Goal: Task Accomplishment & Management: Manage account settings

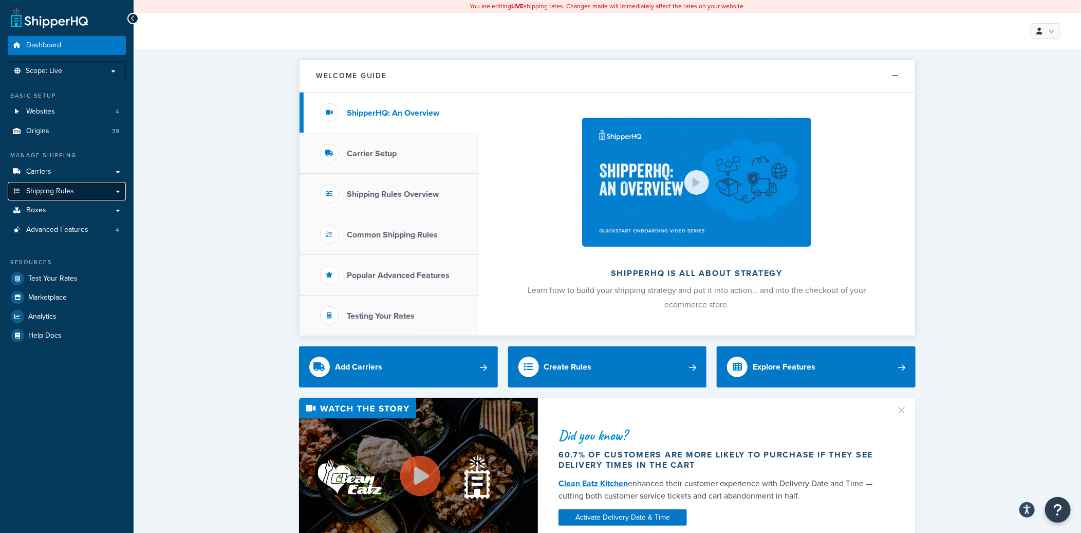
click at [118, 191] on link "Shipping Rules" at bounding box center [67, 191] width 118 height 19
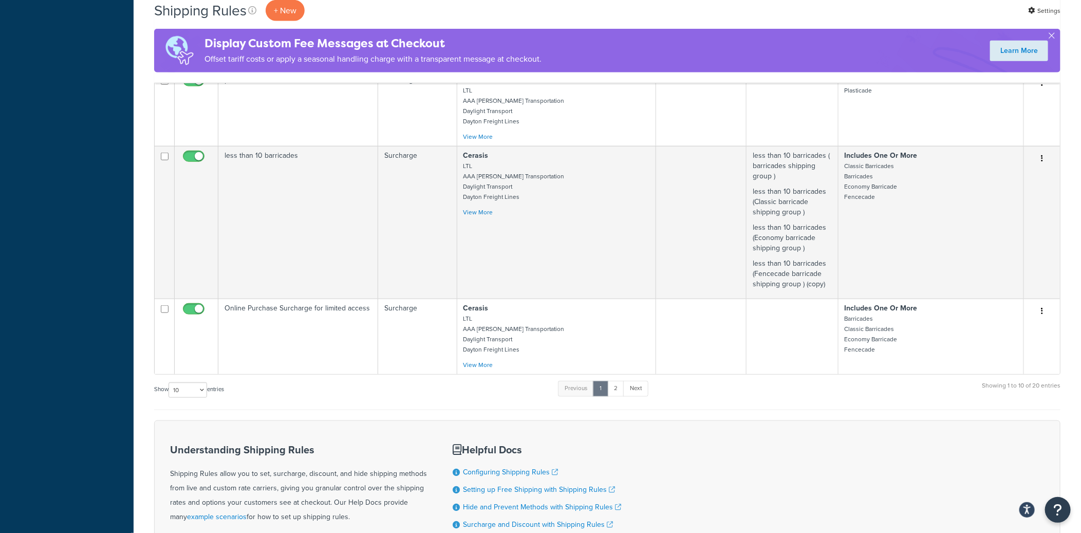
scroll to position [634, 0]
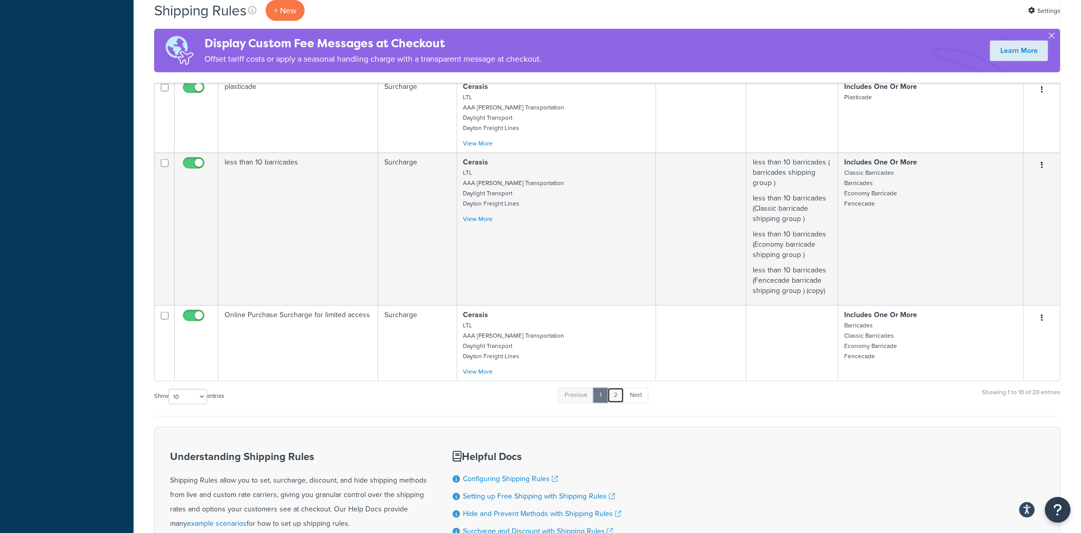
click at [620, 396] on link "2" at bounding box center [615, 394] width 17 height 15
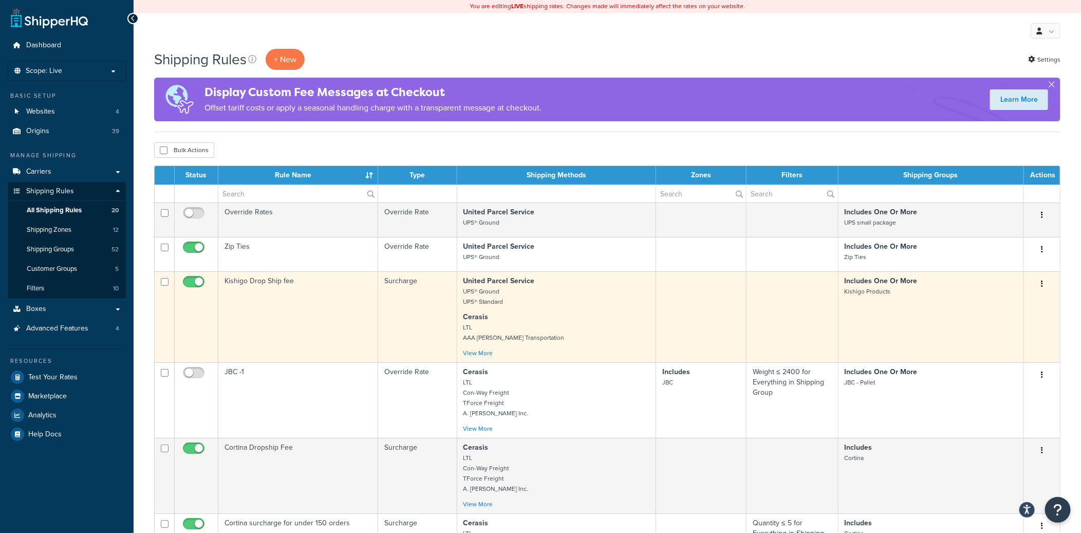
scroll to position [5, 0]
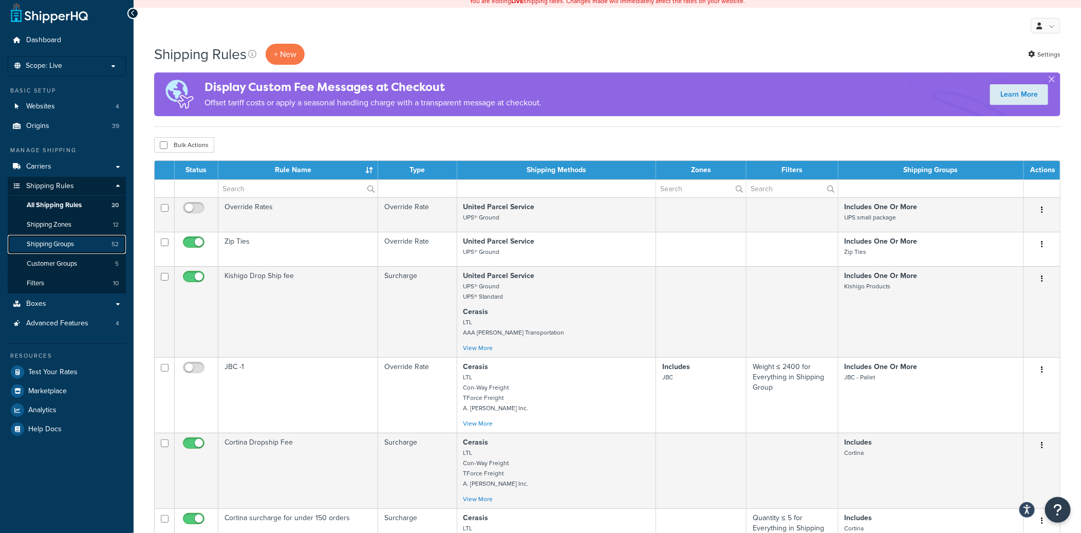
click at [87, 245] on link "Shipping Groups 52" at bounding box center [67, 244] width 118 height 19
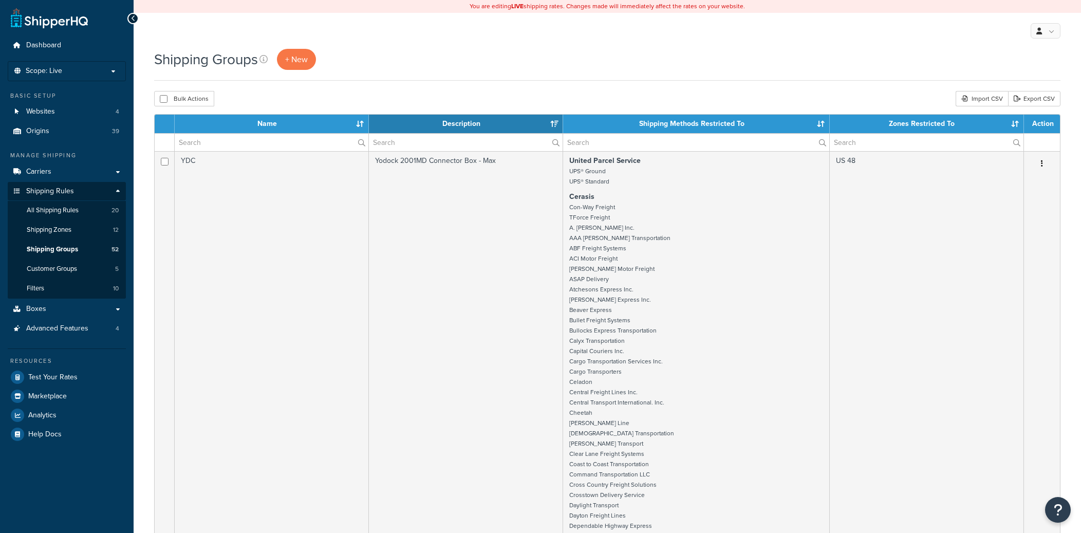
select select "15"
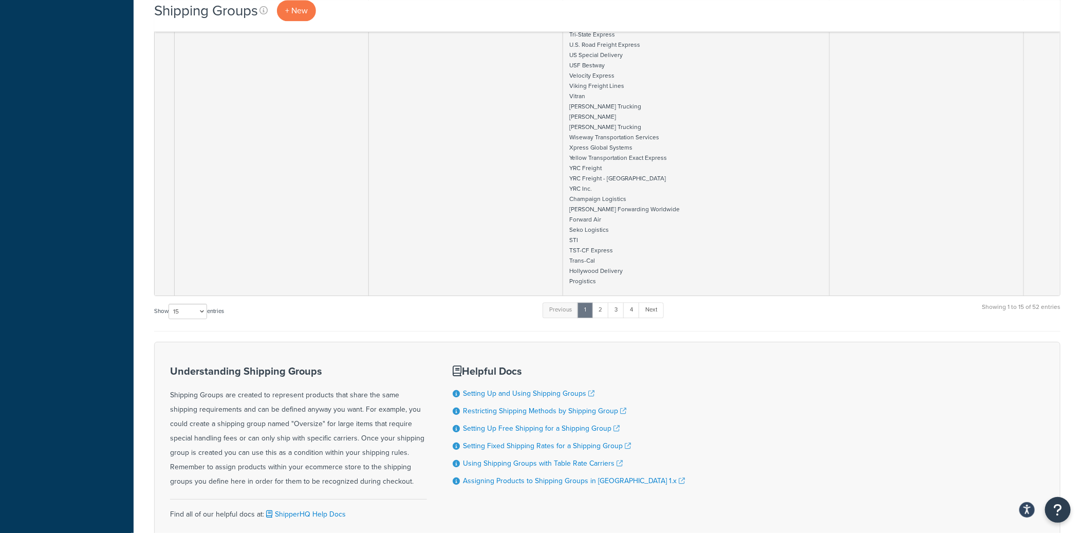
scroll to position [8894, 0]
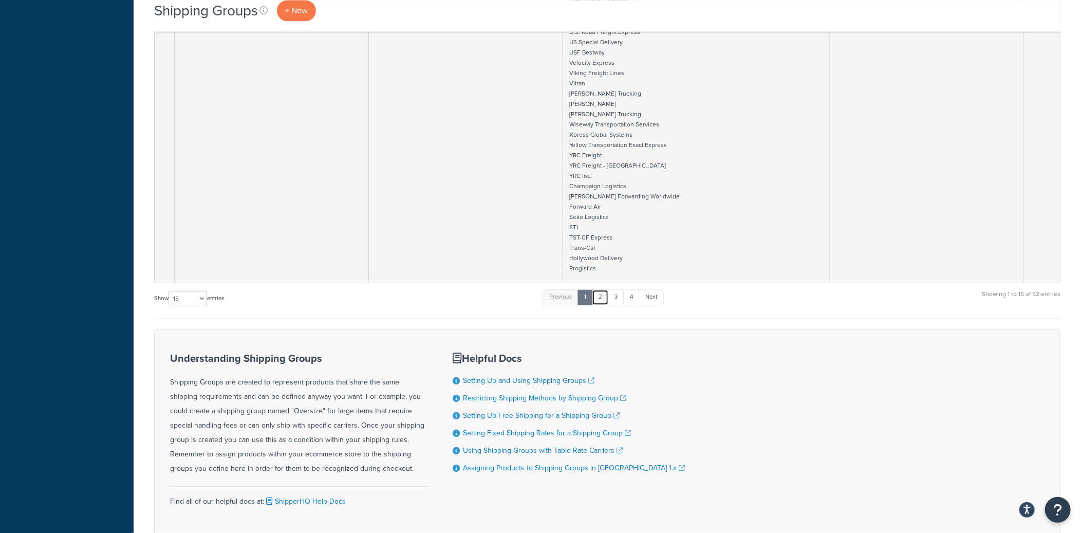
click at [603, 289] on link "2" at bounding box center [600, 296] width 17 height 15
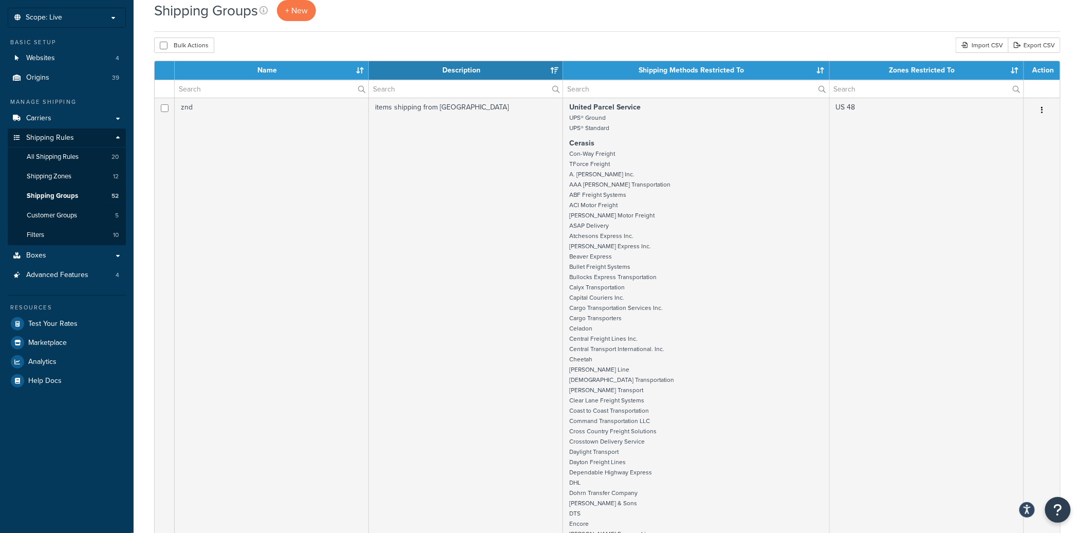
scroll to position [0, 0]
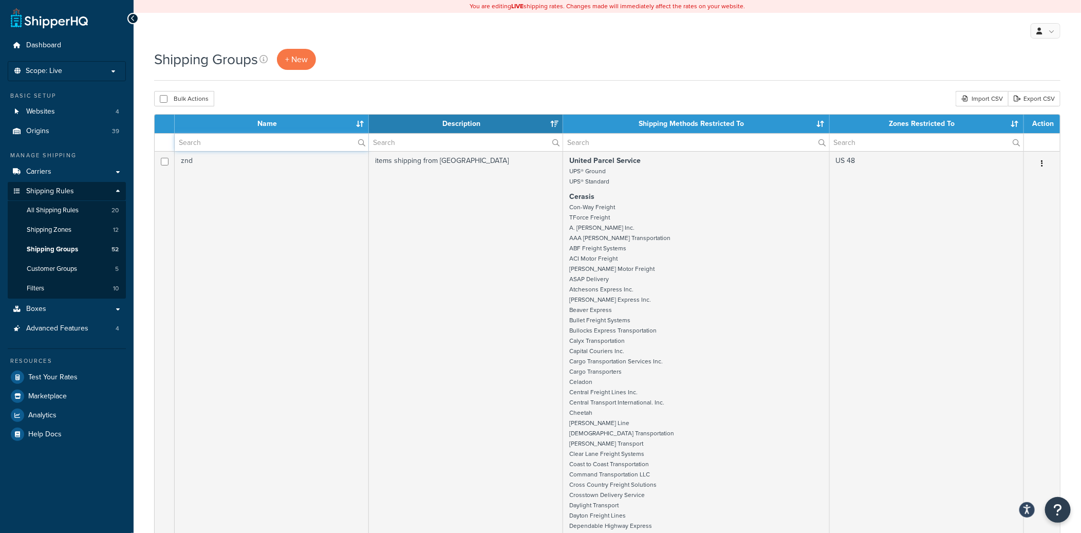
click at [254, 140] on input "text" at bounding box center [272, 142] width 194 height 17
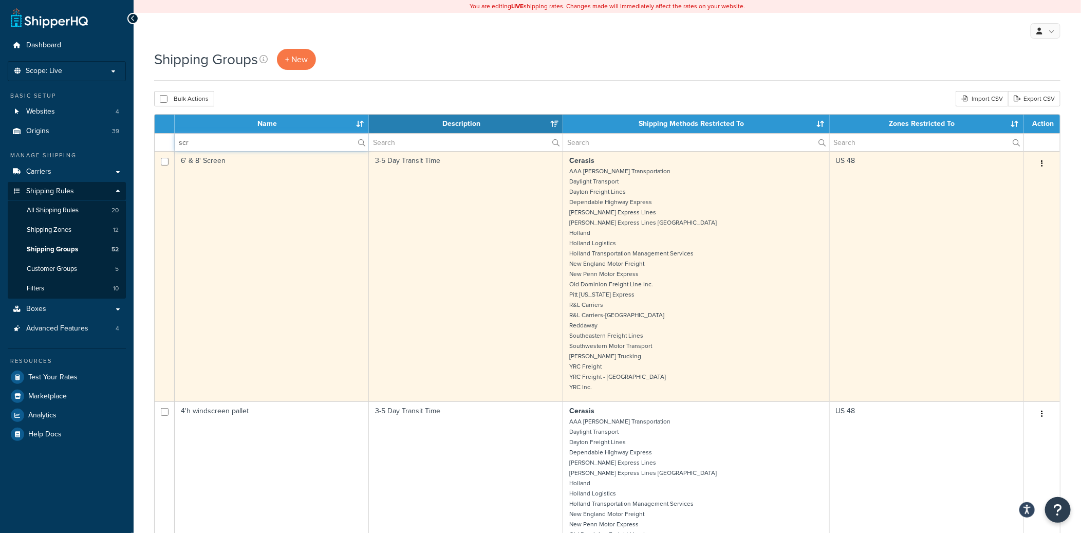
type input "scr"
click at [1044, 163] on button "button" at bounding box center [1042, 164] width 14 height 16
click at [992, 184] on link "Edit" at bounding box center [1000, 184] width 81 height 21
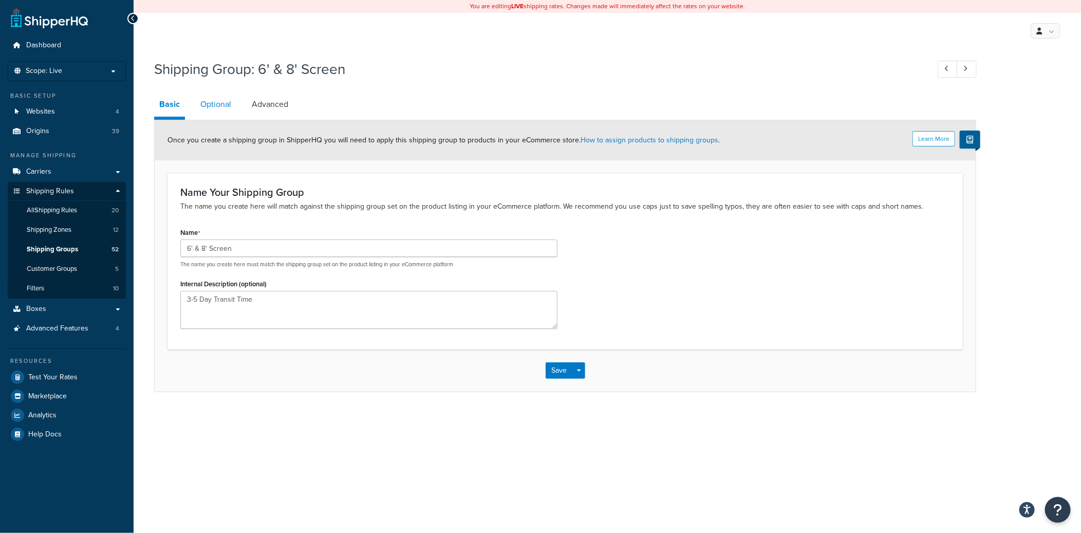
click at [211, 102] on link "Optional" at bounding box center [215, 104] width 41 height 25
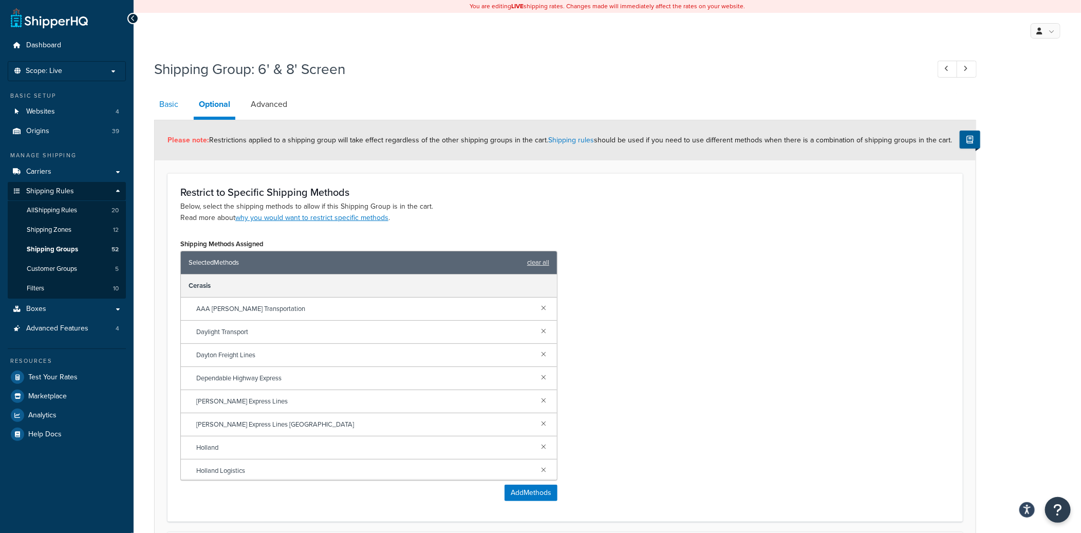
click at [163, 104] on link "Basic" at bounding box center [168, 104] width 29 height 25
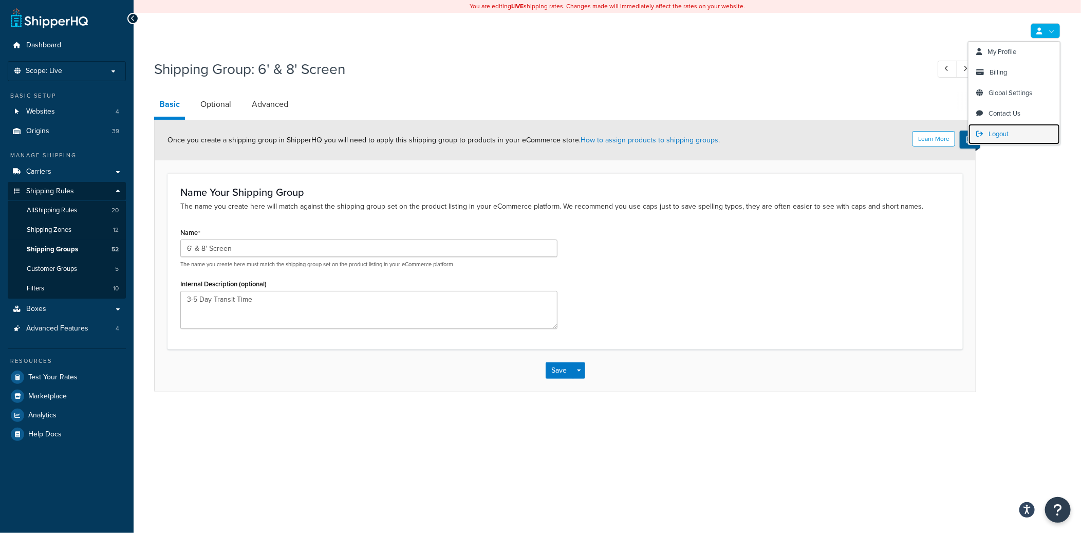
click at [999, 135] on span "Logout" at bounding box center [999, 134] width 20 height 10
